Goal: Navigation & Orientation: Find specific page/section

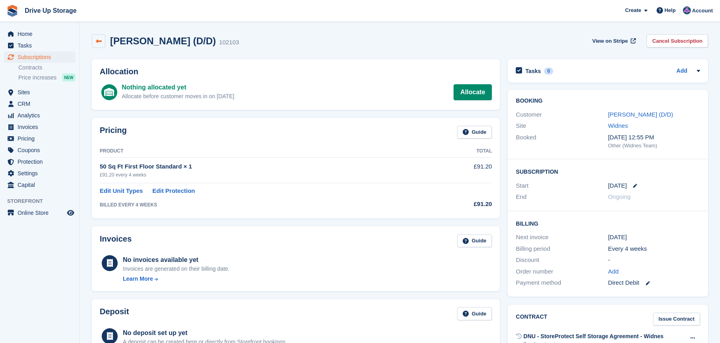
click at [101, 42] on link at bounding box center [99, 41] width 14 height 14
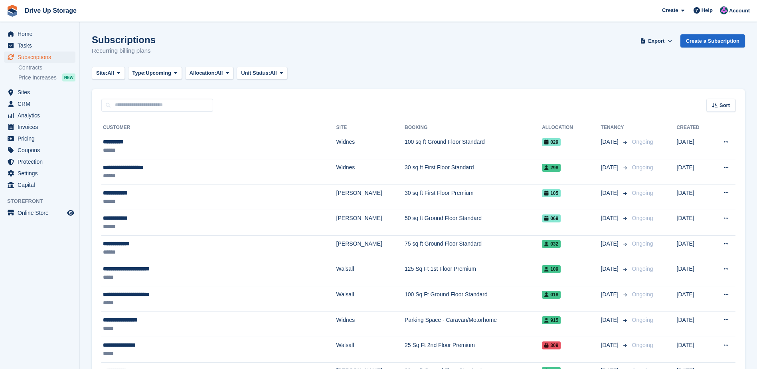
scroll to position [185, 0]
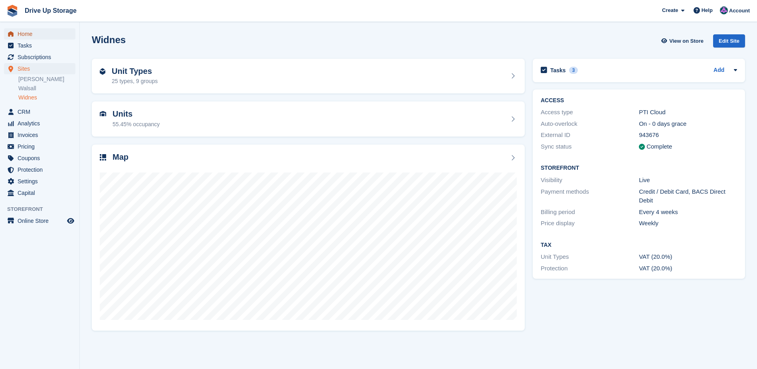
drag, startPoint x: 36, startPoint y: 34, endPoint x: 59, endPoint y: 37, distance: 22.6
click at [36, 34] on span "Home" at bounding box center [42, 33] width 48 height 11
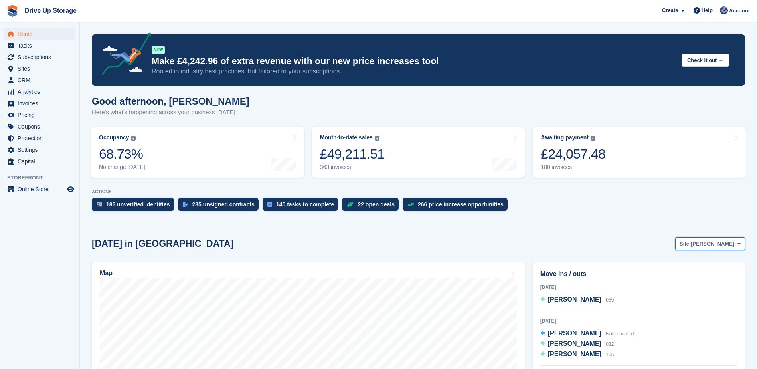
click at [738, 247] on span at bounding box center [739, 243] width 6 height 6
click at [699, 290] on link "Widnes" at bounding box center [706, 291] width 69 height 14
